Goal: Task Accomplishment & Management: Complete application form

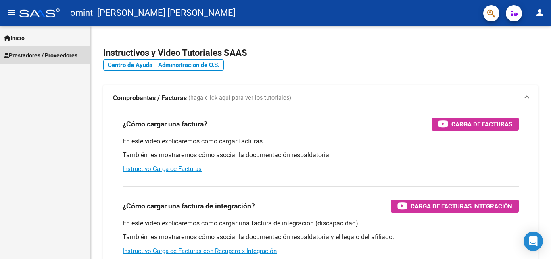
click at [71, 57] on span "Prestadores / Proveedores" at bounding box center [40, 55] width 73 height 9
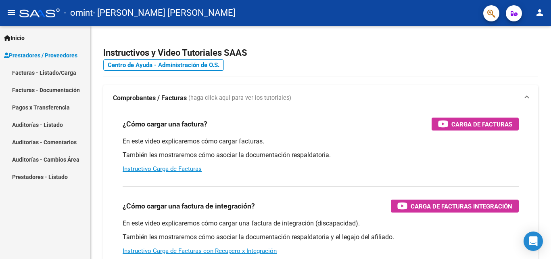
click at [65, 75] on link "Facturas - Listado/Carga" at bounding box center [45, 72] width 90 height 17
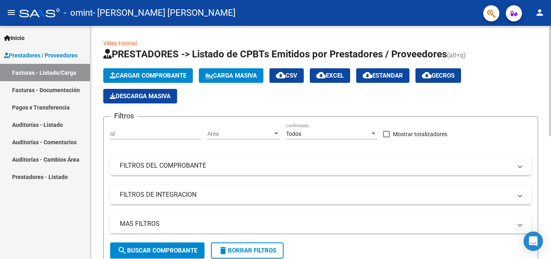
click at [177, 76] on span "Cargar Comprobante" at bounding box center [148, 75] width 77 height 7
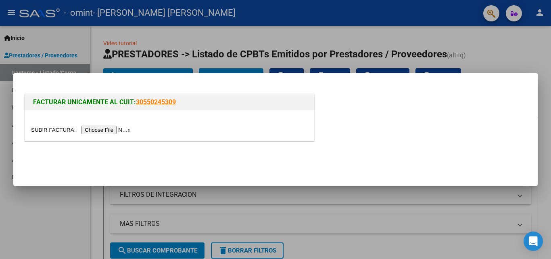
click at [106, 132] on input "file" at bounding box center [82, 129] width 102 height 8
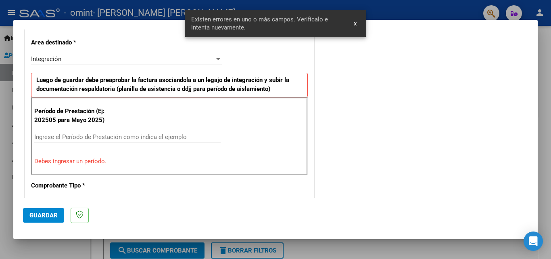
scroll to position [222, 0]
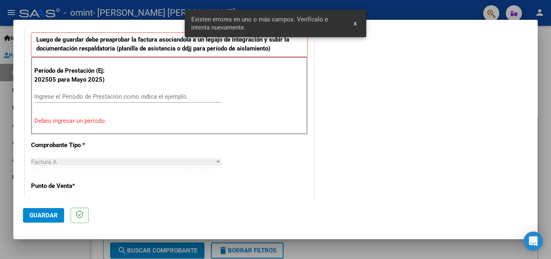
click at [94, 135] on div "CUIT * 27-20989320-2 Ingresar CUIT ANALISIS PRESTADOR [PERSON_NAME] [PERSON_NAM…" at bounding box center [169, 222] width 289 height 628
click at [100, 95] on input "Ingrese el Período de Prestación como indica el ejemplo" at bounding box center [127, 96] width 186 height 7
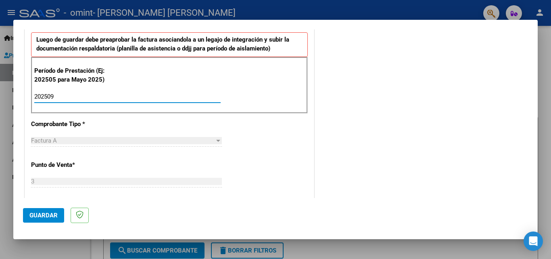
type input "202509"
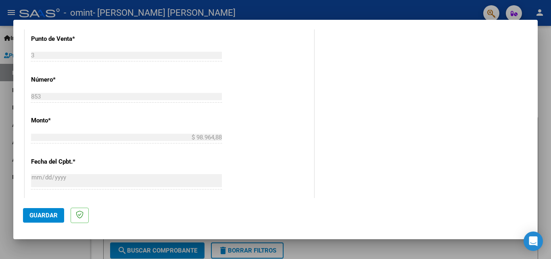
scroll to position [384, 0]
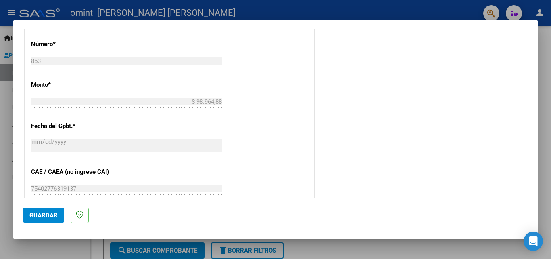
click at [43, 210] on button "Guardar" at bounding box center [43, 215] width 41 height 15
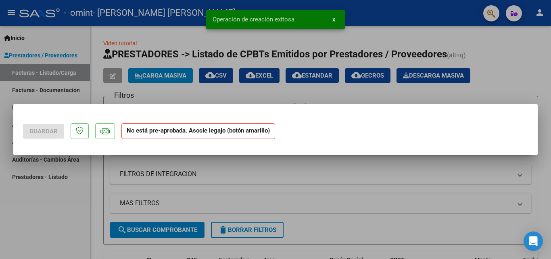
scroll to position [0, 0]
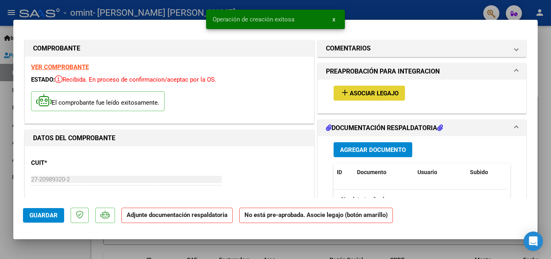
click at [377, 92] on span "Asociar Legajo" at bounding box center [374, 93] width 49 height 7
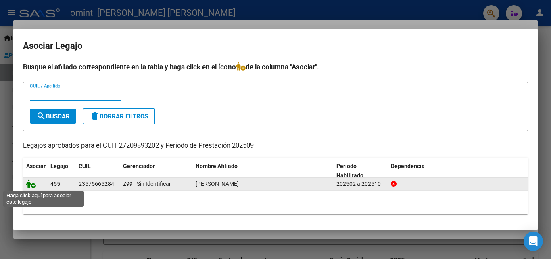
click at [31, 181] on icon at bounding box center [31, 183] width 10 height 9
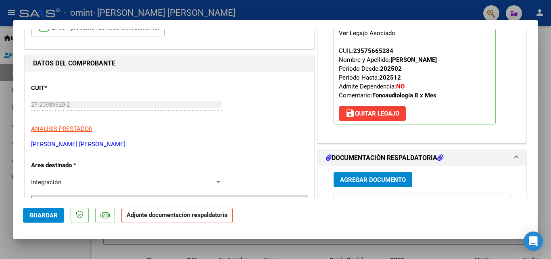
scroll to position [81, 0]
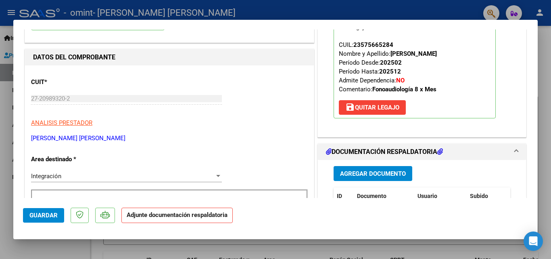
click at [360, 175] on span "Agregar Documento" at bounding box center [373, 173] width 66 height 7
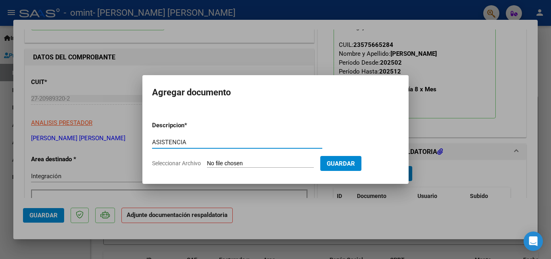
type input "ASISTENCIA"
click at [258, 157] on form "Descripcion * ASISTENCIA Escriba aquí una descripcion Seleccionar Archivo Guard…" at bounding box center [275, 144] width 247 height 59
click at [261, 164] on input "Seleccionar Archivo" at bounding box center [260, 164] width 107 height 8
type input "C:\fakepath\AS [PERSON_NAME].pdf"
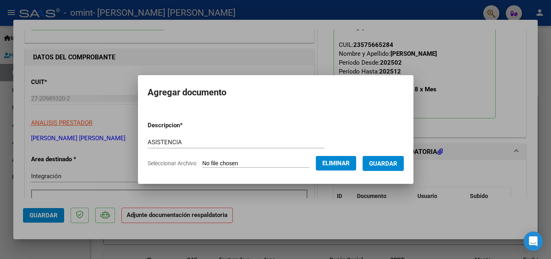
click at [397, 163] on span "Guardar" at bounding box center [383, 163] width 28 height 7
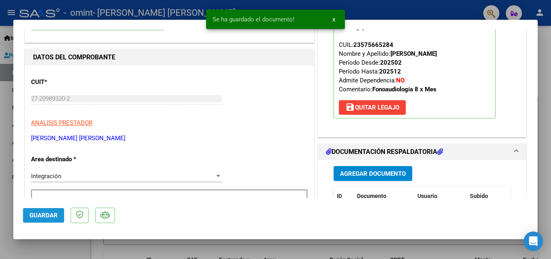
click at [46, 219] on button "Guardar" at bounding box center [43, 215] width 41 height 15
click at [51, 247] on div at bounding box center [275, 129] width 551 height 259
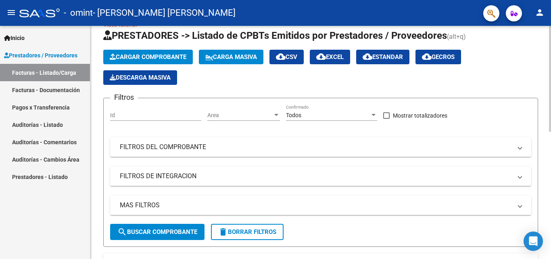
scroll to position [0, 0]
